Goal: Task Accomplishment & Management: Manage account settings

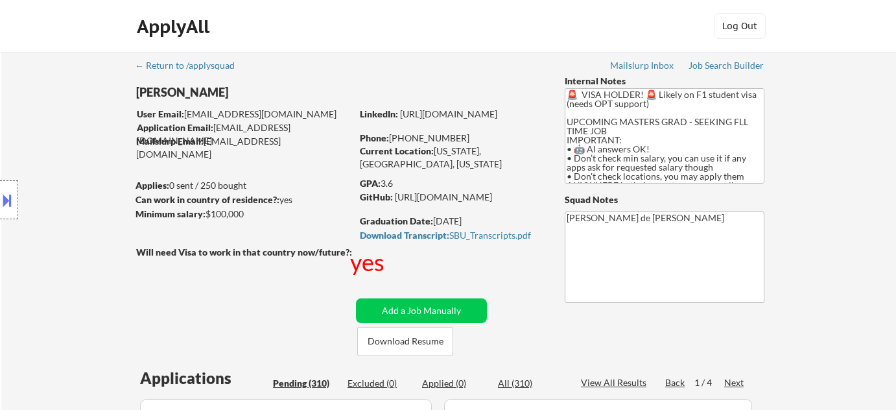
select select ""pending""
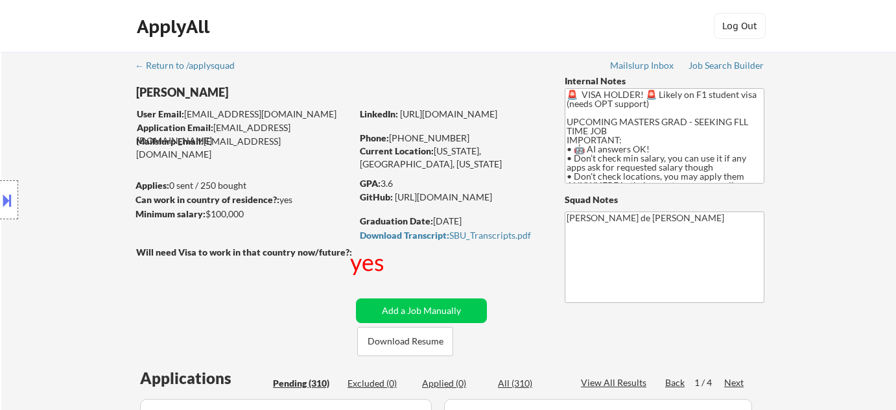
select select ""pending""
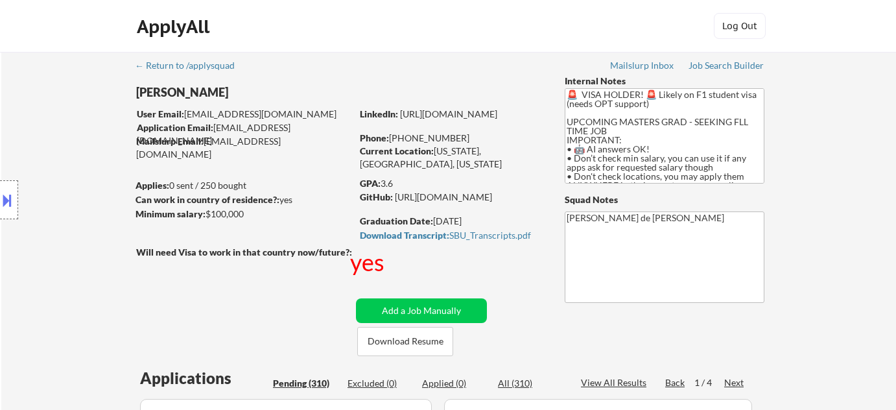
select select ""pending""
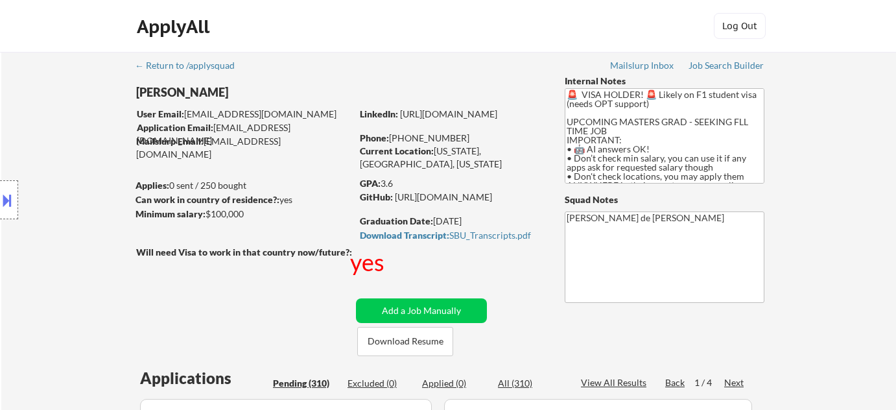
select select ""pending""
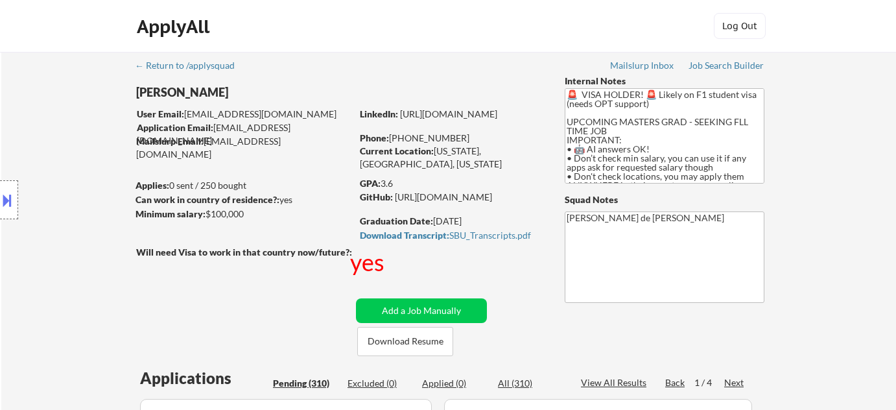
select select ""pending""
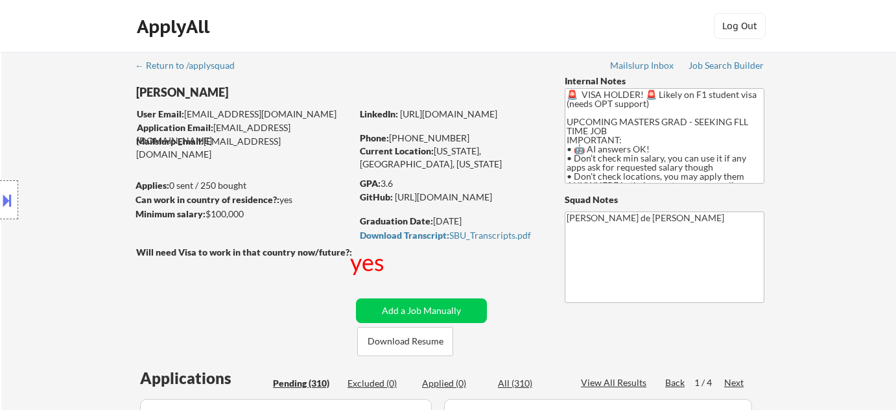
select select ""pending""
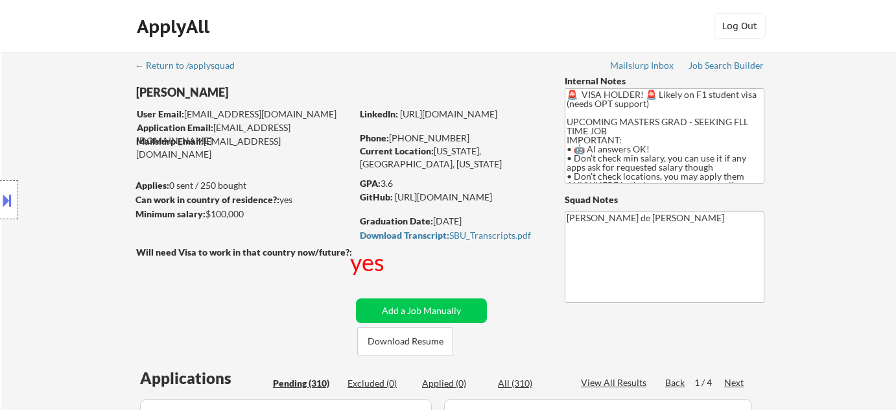
select select ""pending""
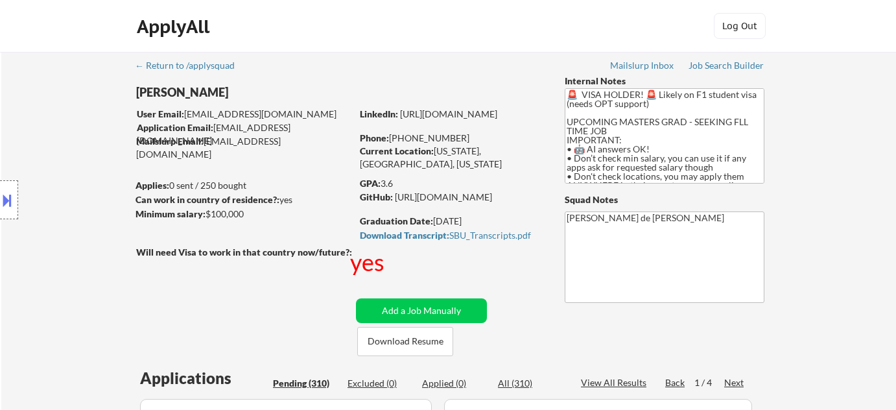
select select ""pending""
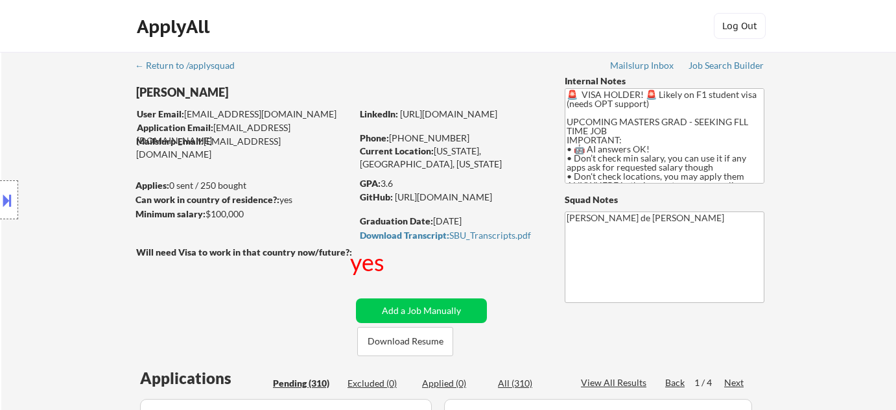
select select ""pending""
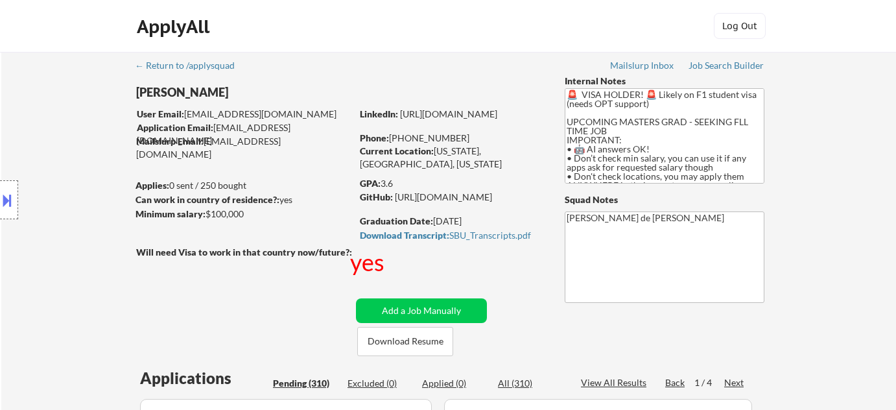
select select ""pending""
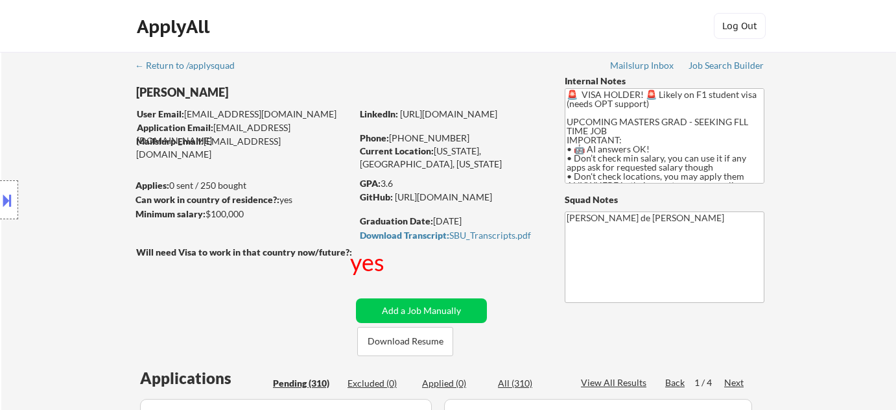
select select ""pending""
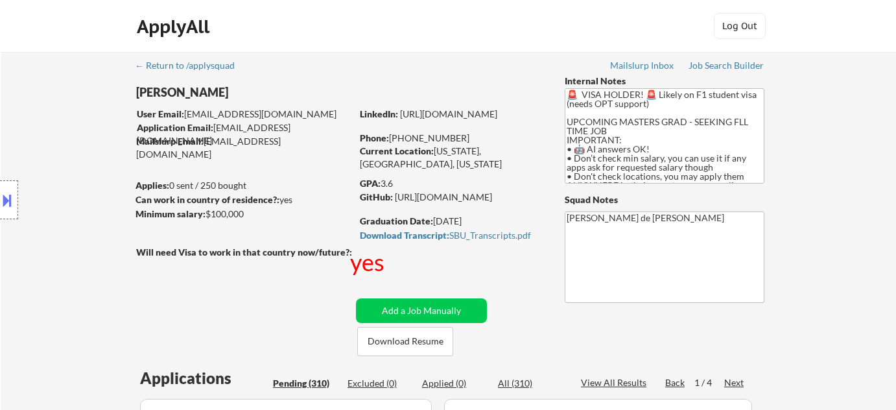
select select ""pending""
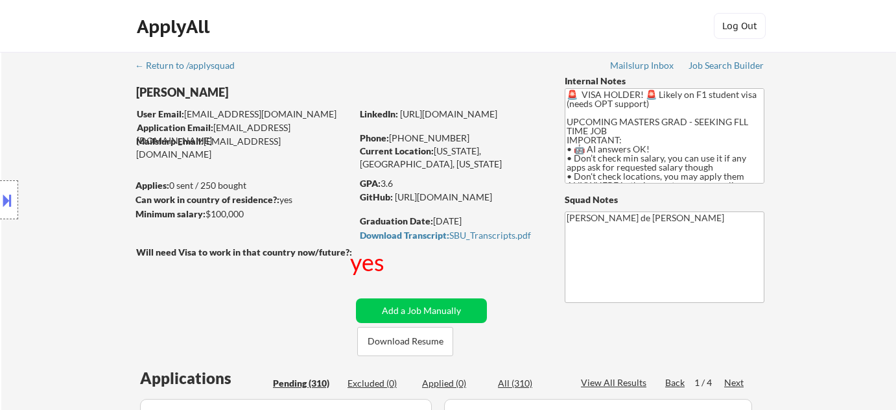
select select ""pending""
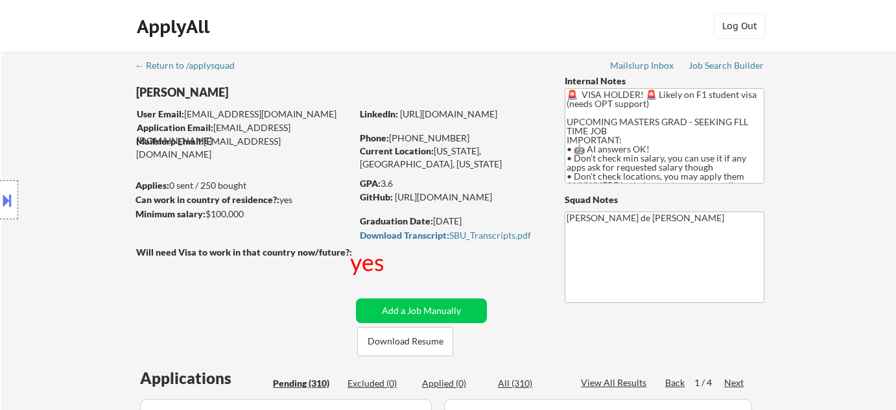
select select ""pending""
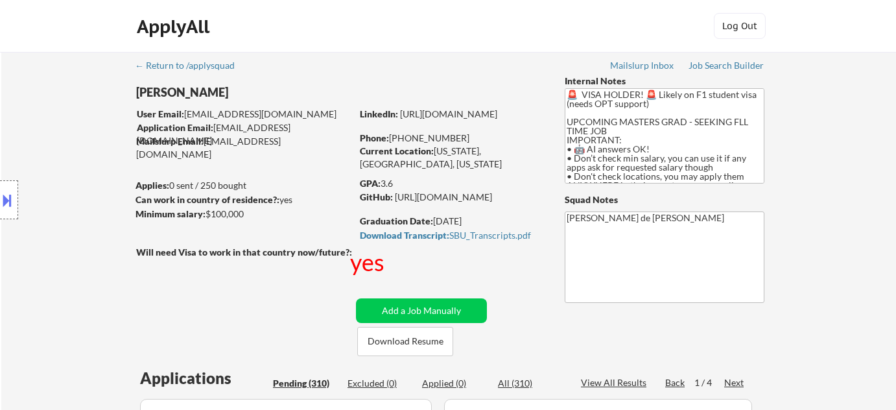
select select ""pending""
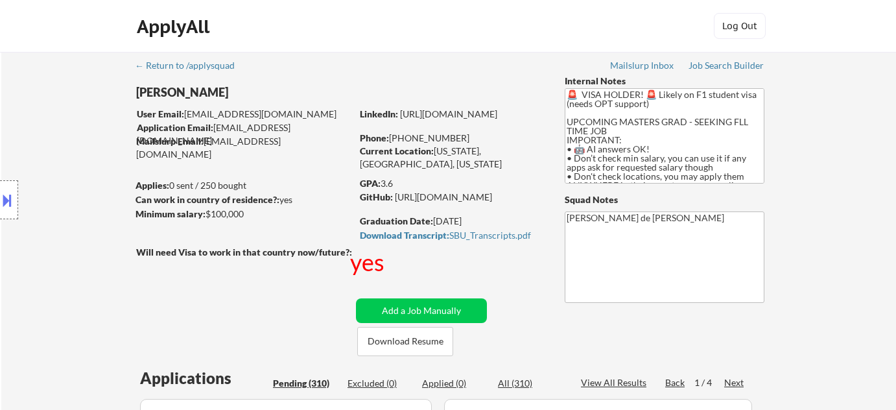
select select ""pending""
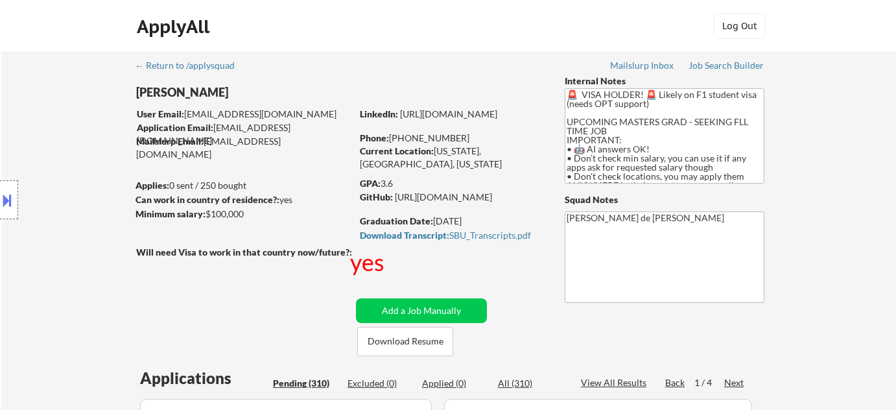
select select ""pending""
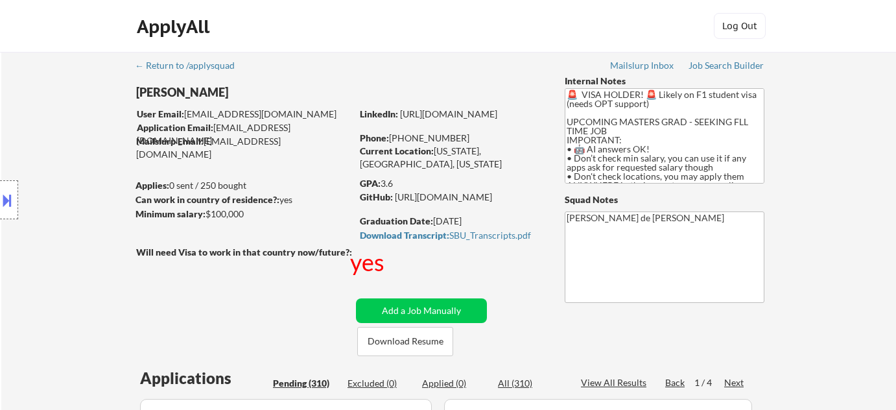
select select ""pending""
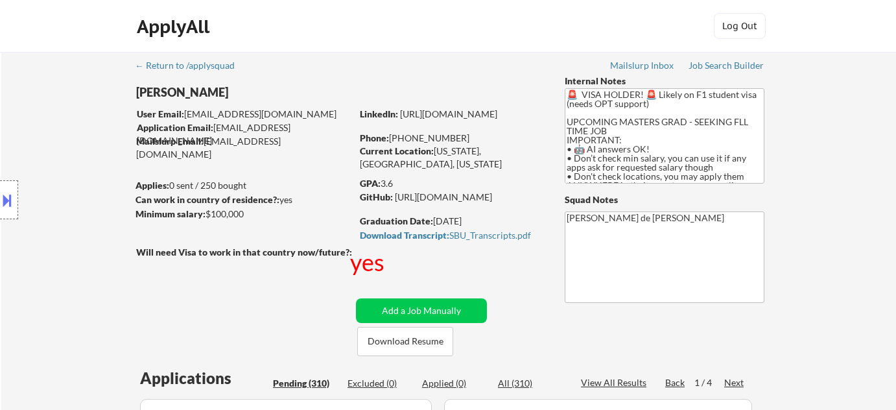
select select ""pending""
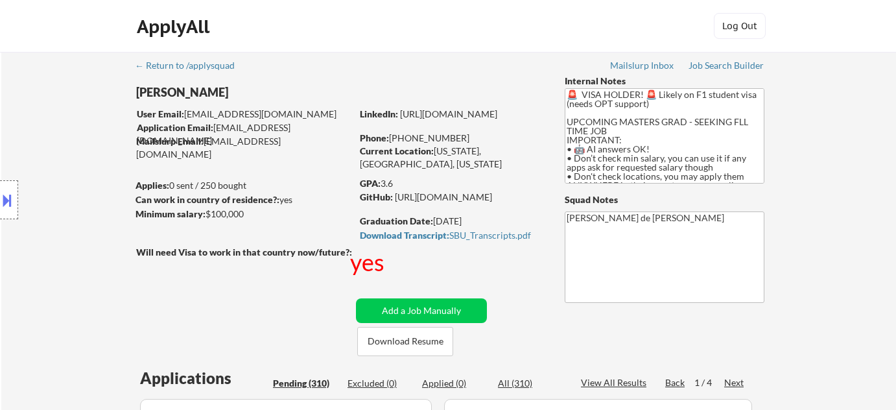
select select ""pending""
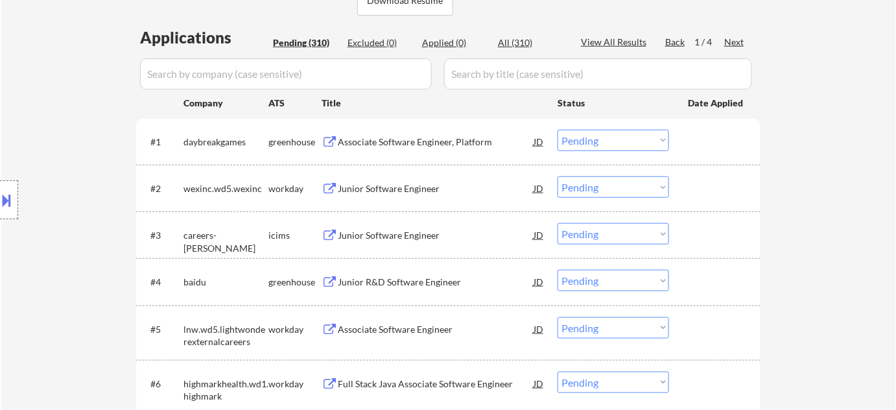
scroll to position [353, 0]
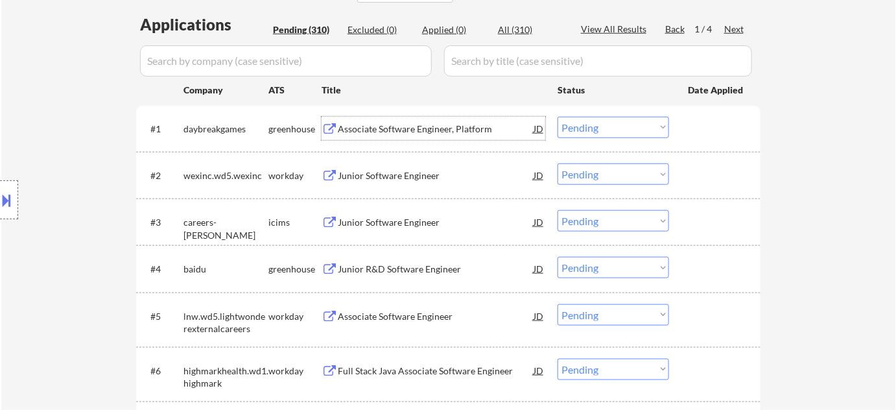
click at [429, 126] on div "Associate Software Engineer, Platform" at bounding box center [436, 129] width 196 height 13
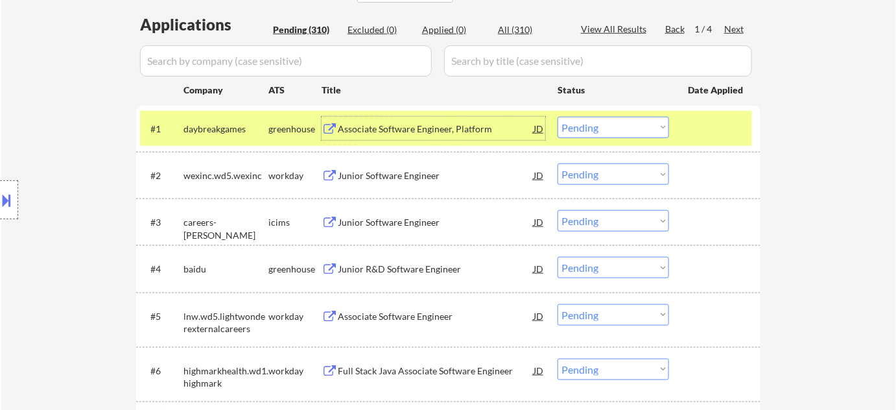
click at [595, 127] on select "Choose an option... Pending Applied Excluded (Questions) Excluded (Expired) Exc…" at bounding box center [614, 127] width 112 height 21
click at [558, 117] on select "Choose an option... Pending Applied Excluded (Questions) Excluded (Expired) Exc…" at bounding box center [614, 127] width 112 height 21
select select ""pending""
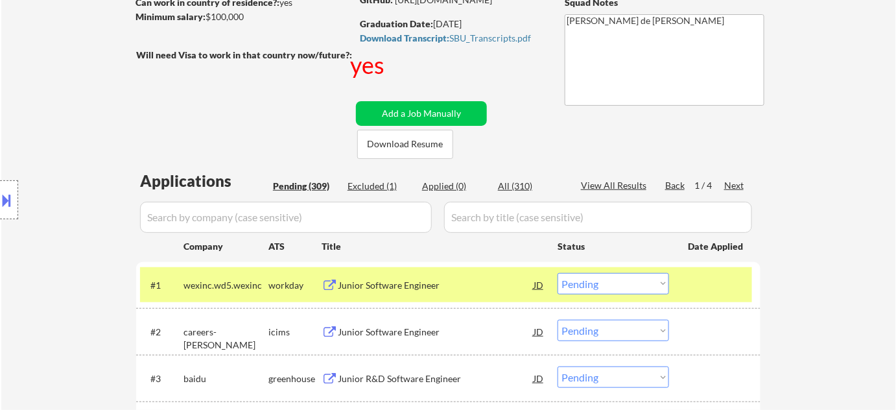
scroll to position [235, 0]
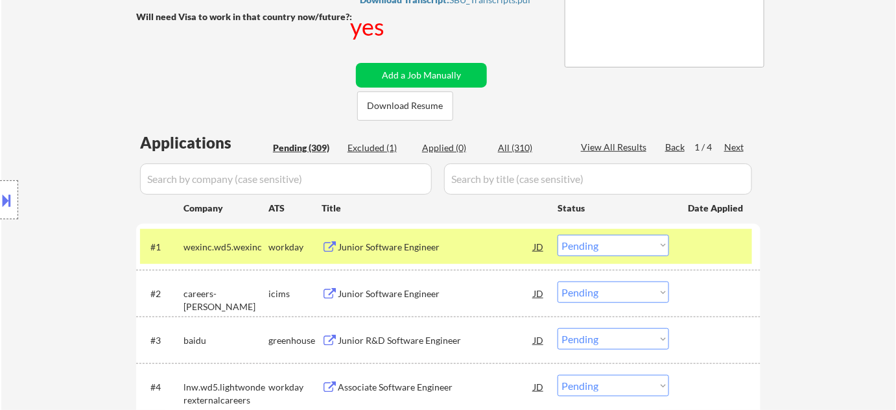
click at [396, 338] on div "Junior R&D Software Engineer" at bounding box center [436, 340] width 196 height 13
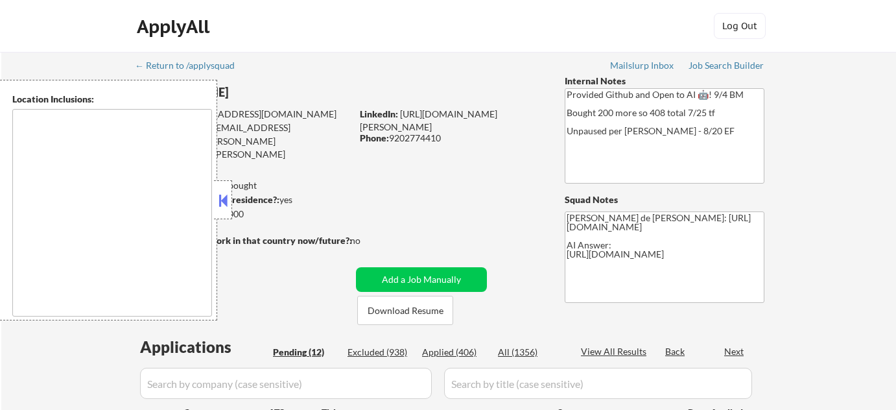
select select ""pending""
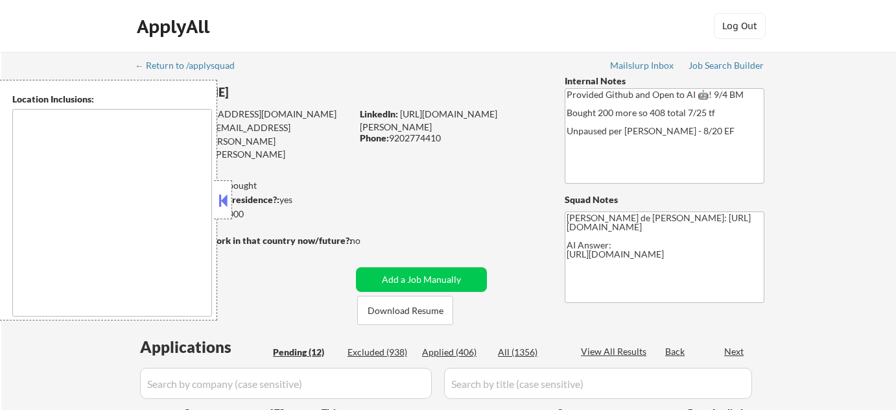
select select ""pending""
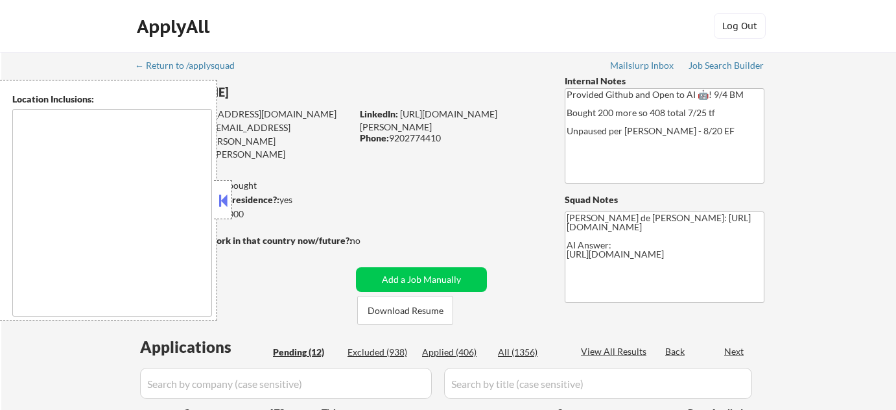
select select ""pending""
type textarea "Denver, CO Glendale, CO Edgewater, CO Wheat Ridge, CO Commerce City, CO Englewo…"
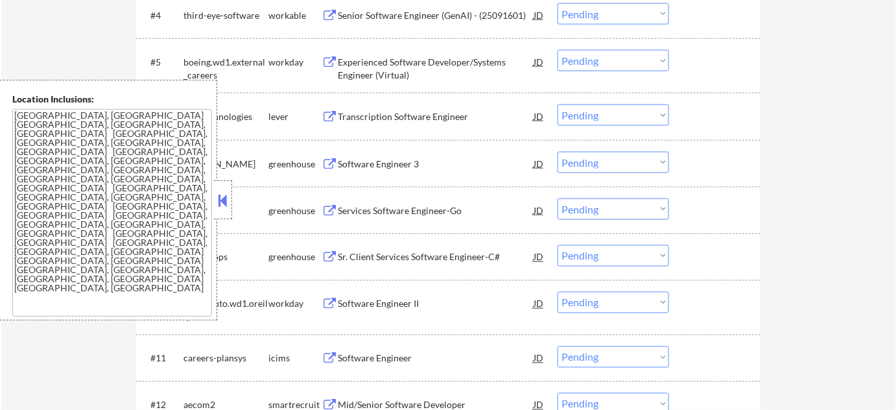
scroll to position [589, 0]
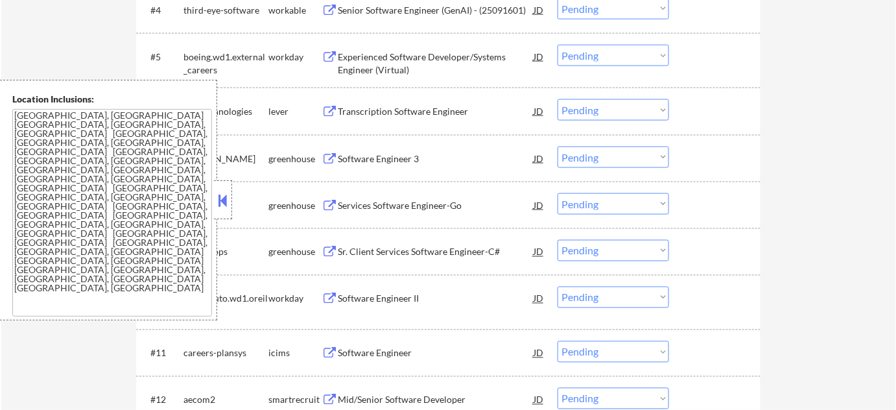
click at [224, 202] on button at bounding box center [223, 200] width 14 height 19
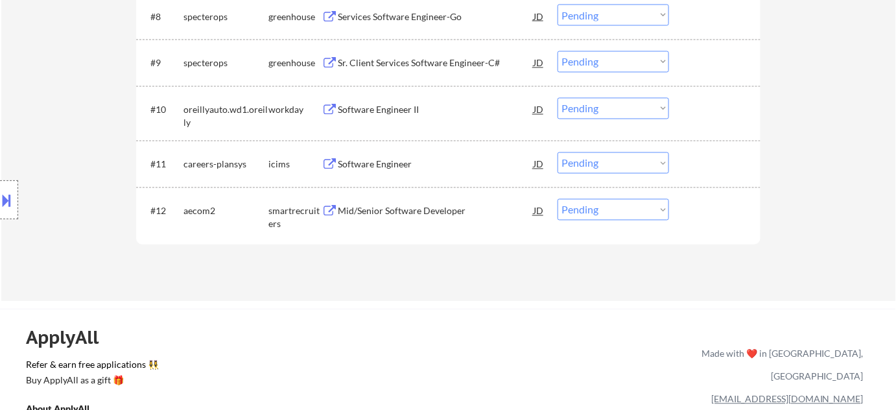
scroll to position [884, 0]
